Goal: Task Accomplishment & Management: Use online tool/utility

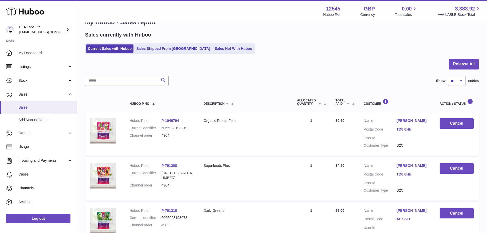
drag, startPoint x: 0, startPoint y: 0, endPoint x: 30, endPoint y: 113, distance: 116.5
click at [30, 113] on link "Sales" at bounding box center [38, 107] width 77 height 13
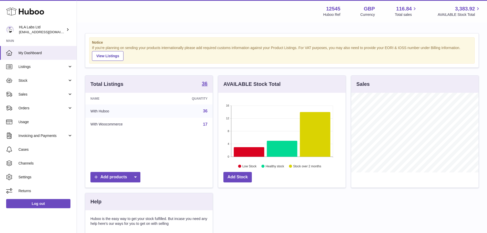
scroll to position [80, 127]
click at [34, 95] on span "Sales" at bounding box center [42, 94] width 49 height 5
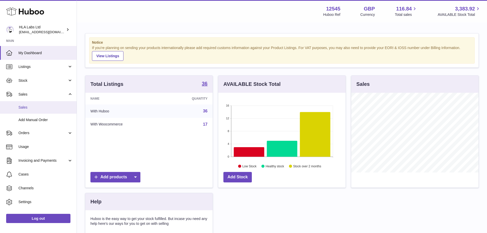
click at [32, 107] on span "Sales" at bounding box center [45, 107] width 54 height 5
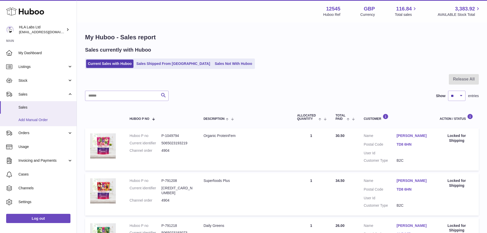
click at [34, 119] on span "Add Manual Order" at bounding box center [45, 120] width 54 height 5
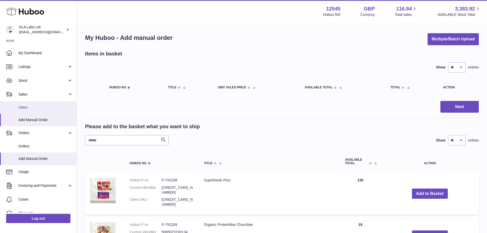
click at [37, 105] on span "Sales" at bounding box center [45, 107] width 54 height 5
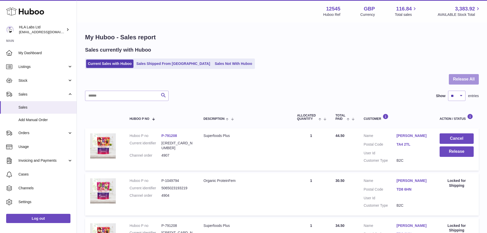
click at [471, 81] on button "Release All" at bounding box center [463, 79] width 30 height 10
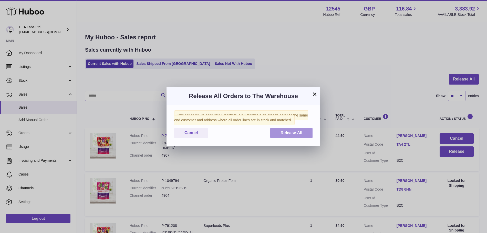
click at [305, 130] on button "Release All" at bounding box center [291, 133] width 42 height 10
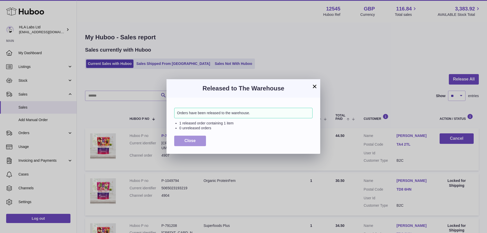
click at [196, 140] on button "Close" at bounding box center [190, 141] width 32 height 10
